Goal: Task Accomplishment & Management: Use online tool/utility

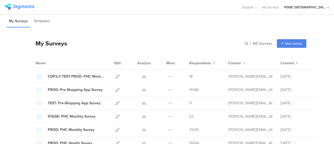
click at [274, 5] on div "PGGE Canada" at bounding box center [306, 7] width 42 height 5
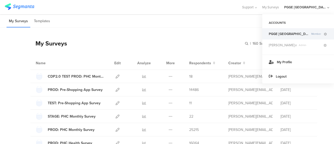
drag, startPoint x: 203, startPoint y: 22, endPoint x: 211, endPoint y: 20, distance: 8.5
click at [203, 22] on div "My Surveys Templates" at bounding box center [167, 20] width 334 height 13
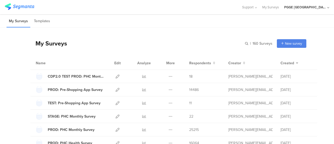
click at [274, 7] on div "PGGE Canada" at bounding box center [306, 7] width 42 height 5
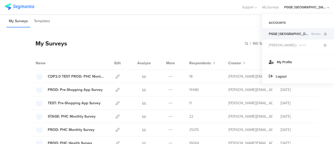
click at [274, 32] on span "PGGE Canada" at bounding box center [289, 33] width 41 height 5
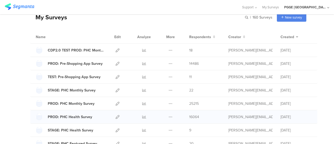
scroll to position [52, 0]
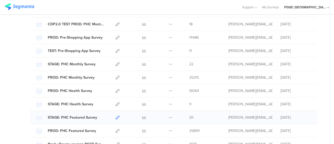
click at [116, 116] on icon at bounding box center [118, 118] width 4 height 4
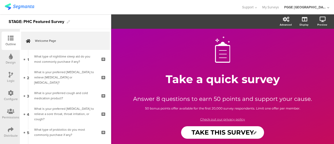
click at [11, 75] on icon at bounding box center [11, 75] width 4 height 6
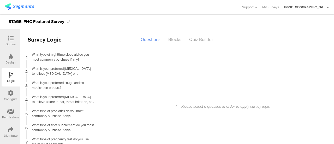
click at [9, 96] on icon at bounding box center [11, 93] width 6 height 6
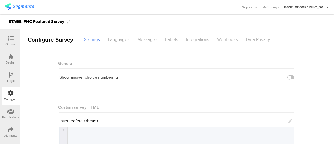
click at [222, 36] on div "Webhooks" at bounding box center [227, 39] width 29 height 9
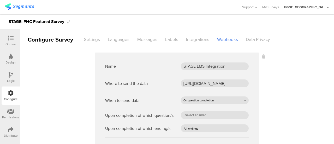
click at [20, 7] on img at bounding box center [20, 6] width 30 height 7
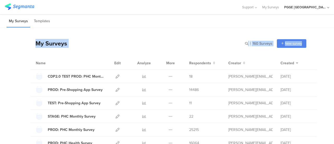
drag, startPoint x: 330, startPoint y: 32, endPoint x: 334, endPoint y: 23, distance: 9.7
click at [334, 22] on div "My Surveys Templates You have not created any surveys yet Start from scratch Ch…" at bounding box center [167, 79] width 334 height 130
click at [192, 24] on div "My Surveys Templates" at bounding box center [167, 20] width 334 height 13
